Goal: Transaction & Acquisition: Purchase product/service

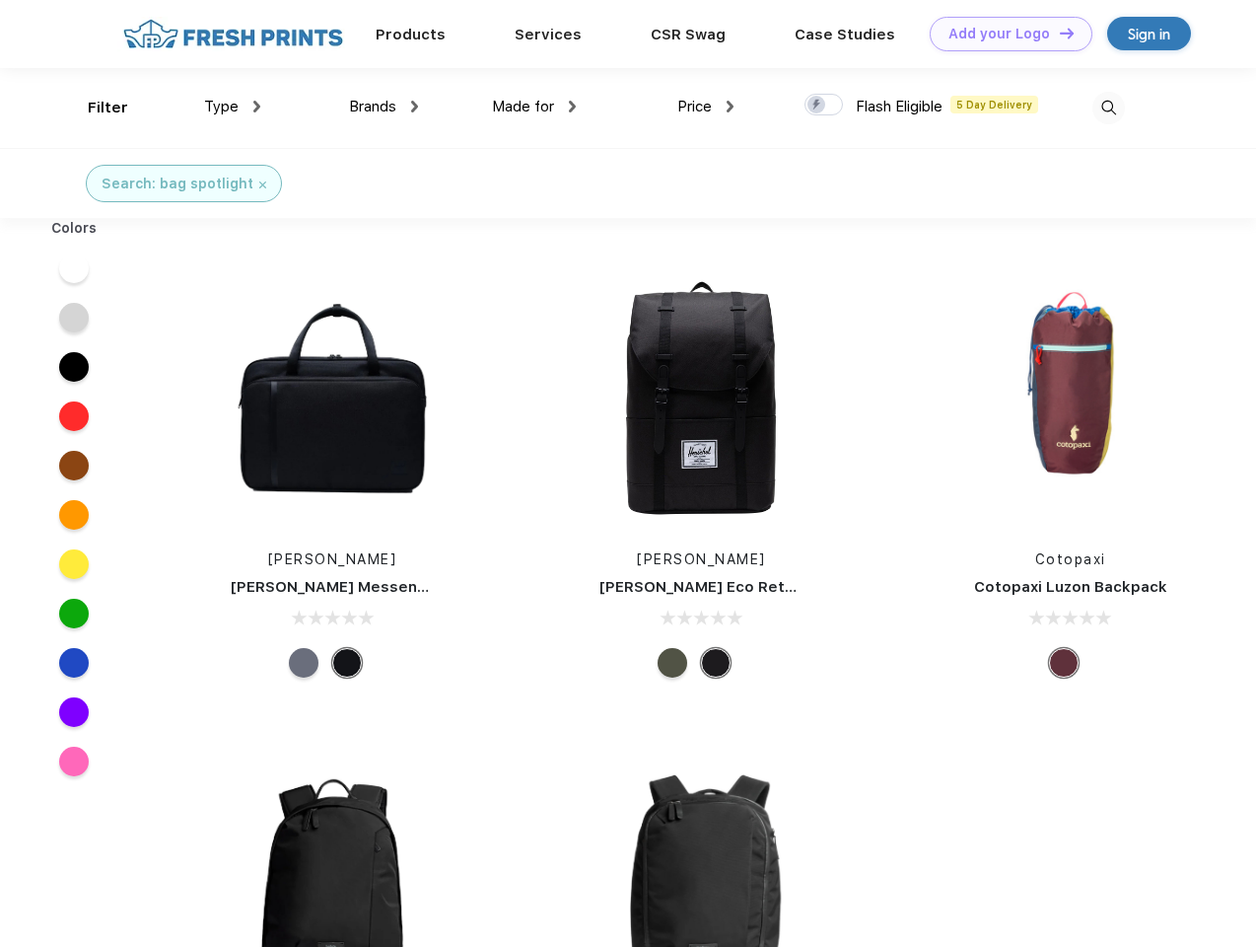
click at [1004, 34] on link "Add your Logo Design Tool" at bounding box center [1011, 34] width 163 height 35
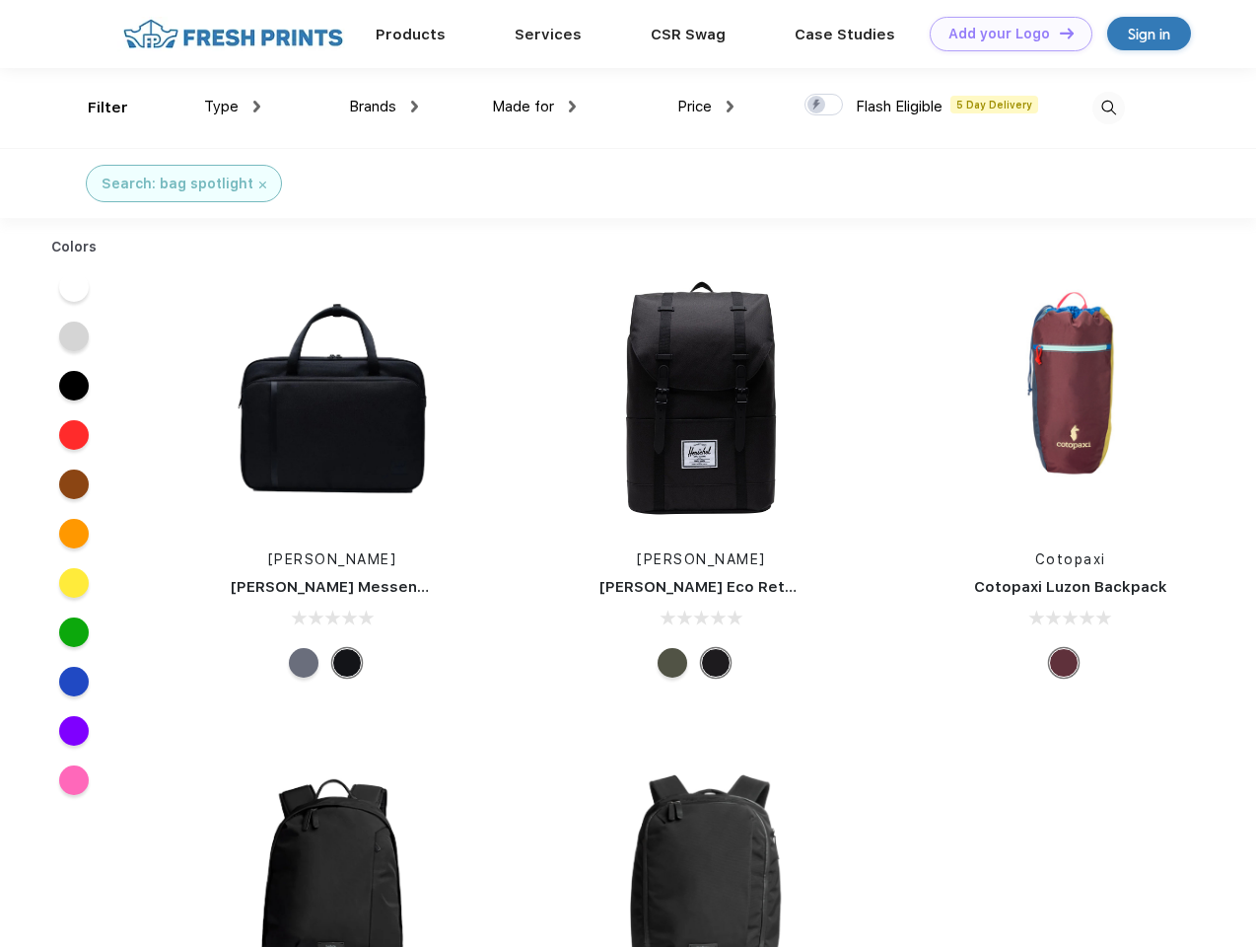
click at [0, 0] on div "Design Tool" at bounding box center [0, 0] width 0 height 0
click at [1058, 33] on link "Add your Logo Design Tool" at bounding box center [1011, 34] width 163 height 35
click at [95, 107] on div "Filter" at bounding box center [108, 108] width 40 height 23
click at [233, 107] on span "Type" at bounding box center [221, 107] width 35 height 18
click at [384, 107] on span "Brands" at bounding box center [372, 107] width 47 height 18
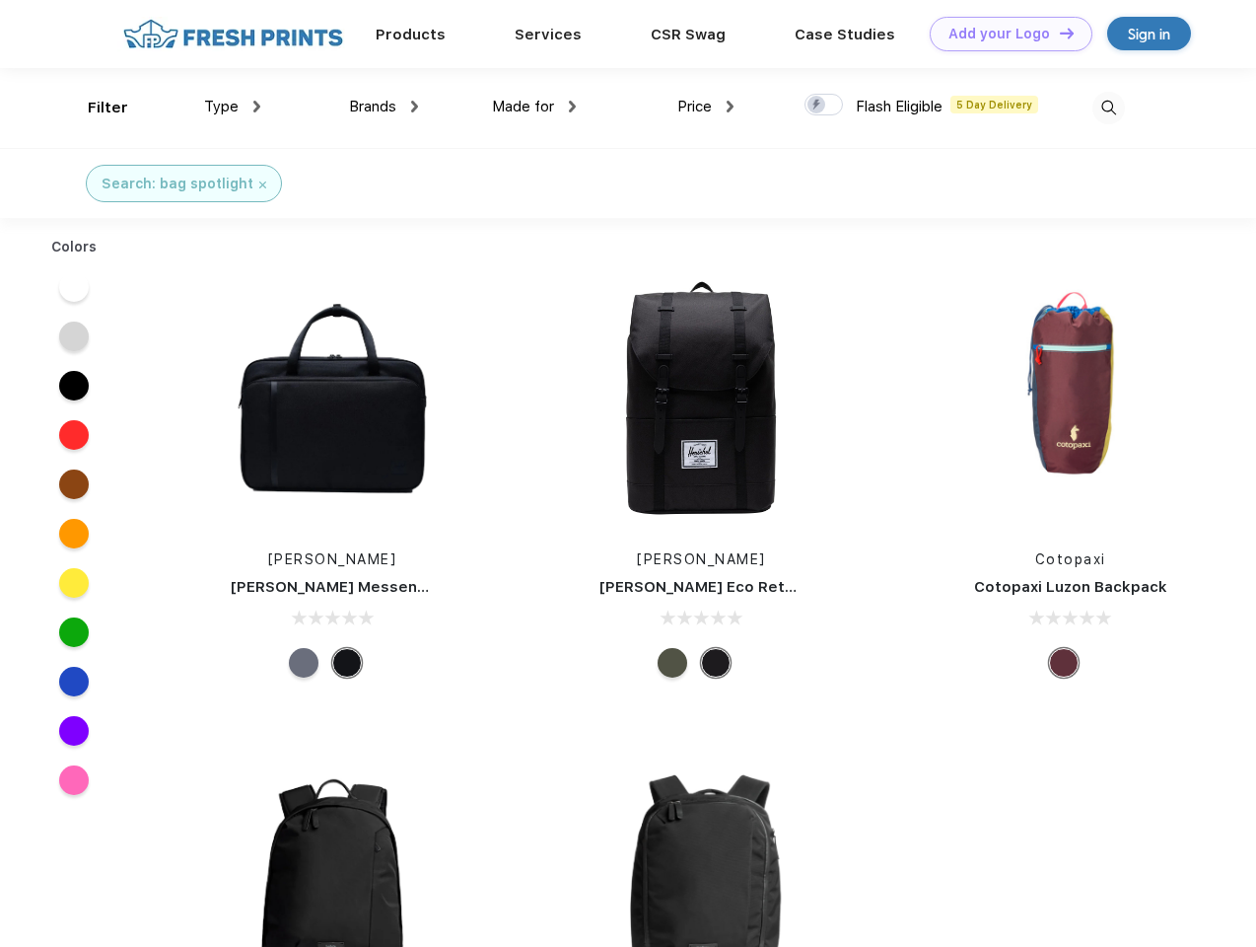
click at [535, 107] on span "Made for" at bounding box center [523, 107] width 62 height 18
click at [706, 107] on span "Price" at bounding box center [695, 107] width 35 height 18
click at [824, 106] on div at bounding box center [824, 105] width 38 height 22
click at [818, 106] on input "checkbox" at bounding box center [811, 99] width 13 height 13
click at [1109, 107] on img at bounding box center [1109, 108] width 33 height 33
